Goal: Navigation & Orientation: Go to known website

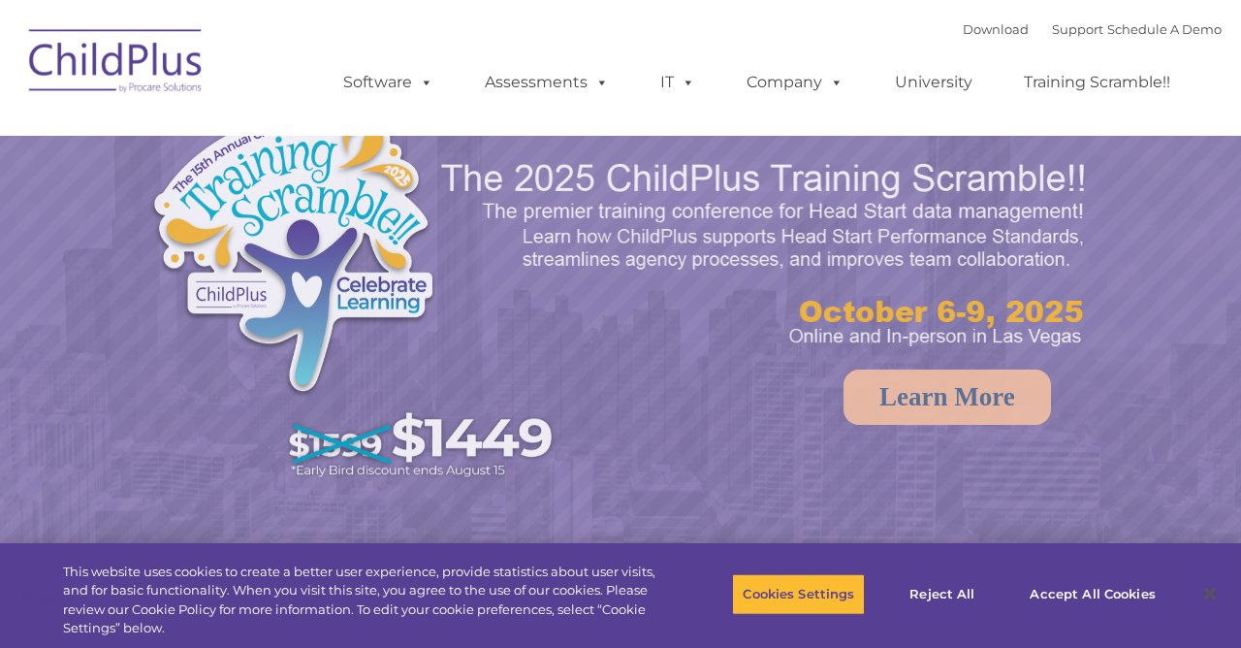
select select "MEDIUM"
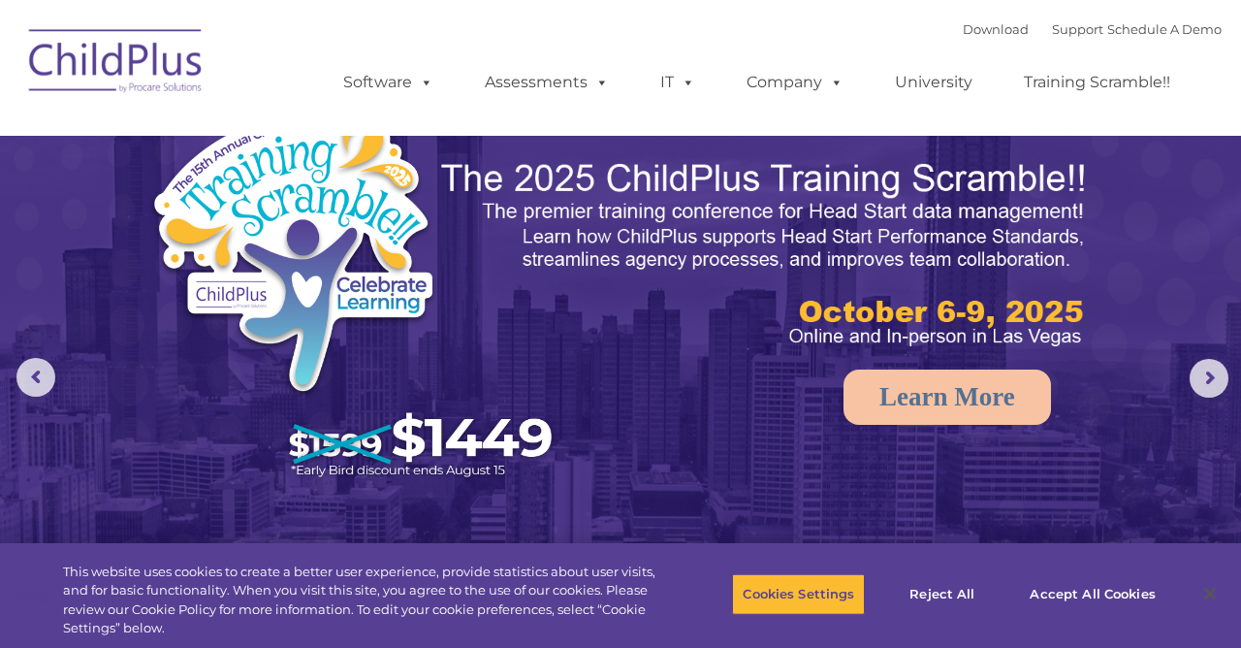
click at [87, 75] on img at bounding box center [116, 64] width 194 height 97
click at [50, 49] on img at bounding box center [116, 64] width 194 height 97
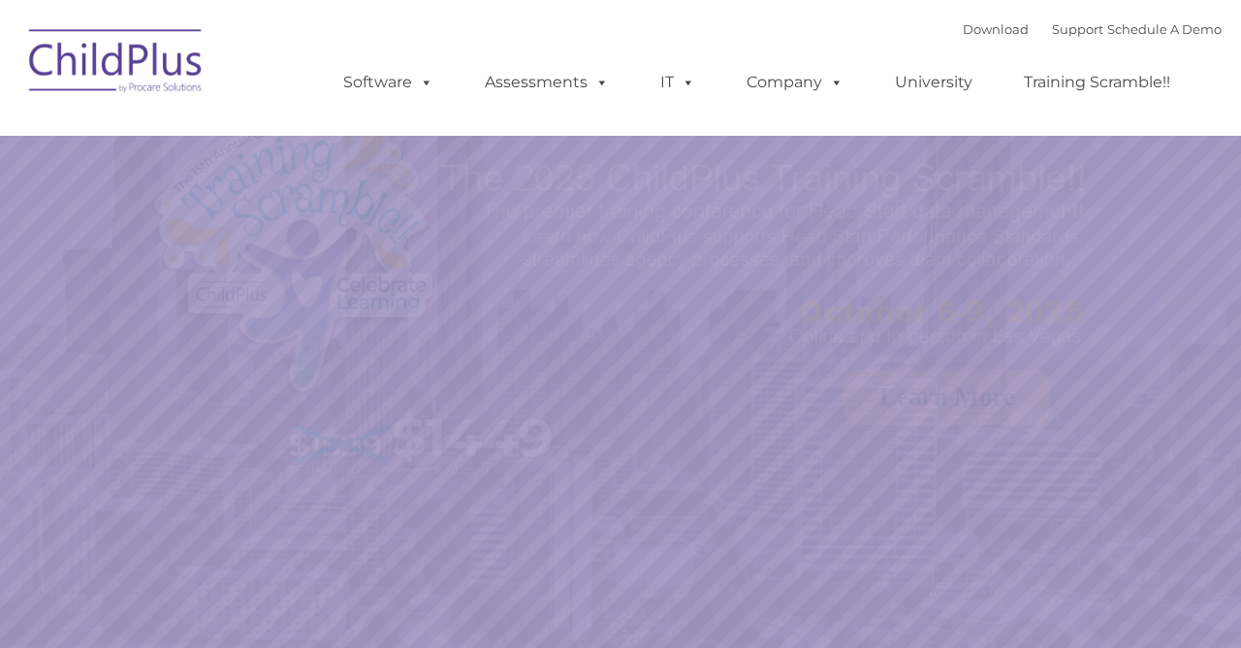
select select "MEDIUM"
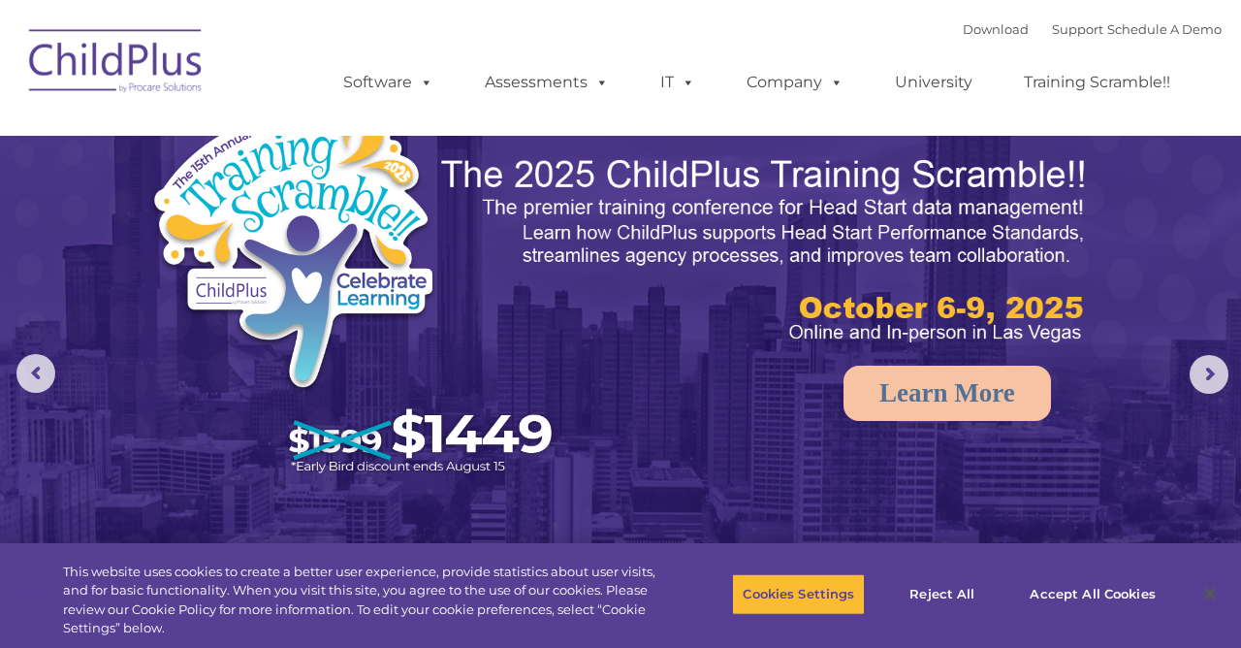
scroll to position [14, 0]
